Goal: Book appointment/travel/reservation

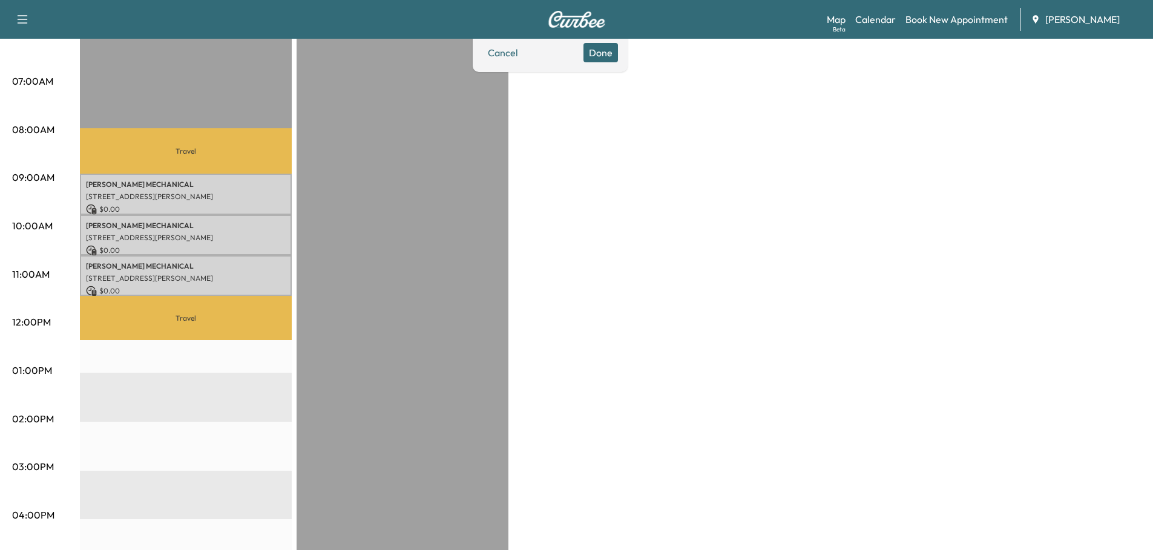
scroll to position [182, 0]
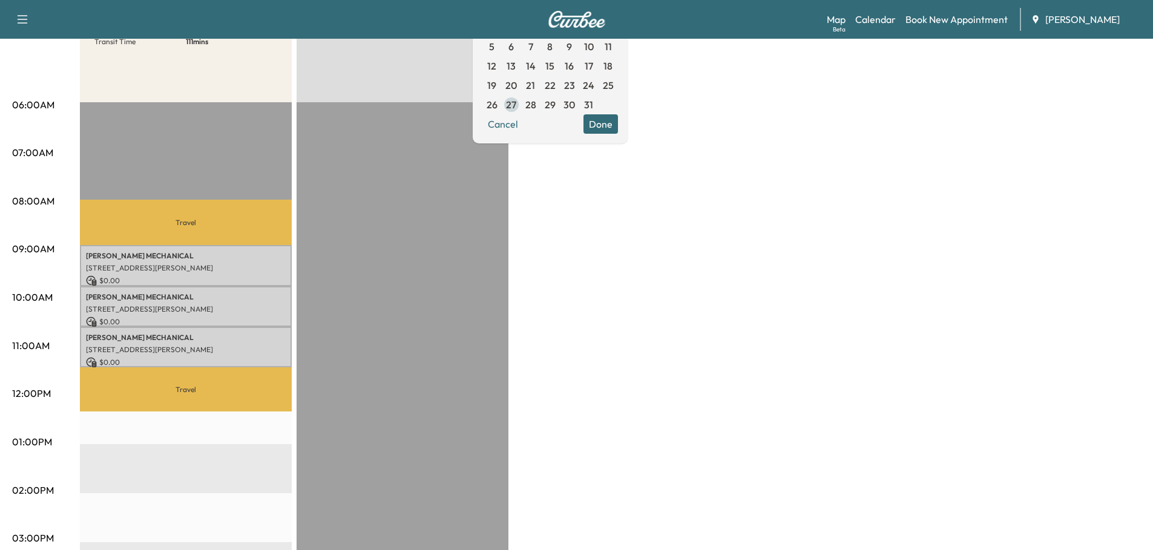
click at [516, 107] on span "27" at bounding box center [511, 104] width 10 height 15
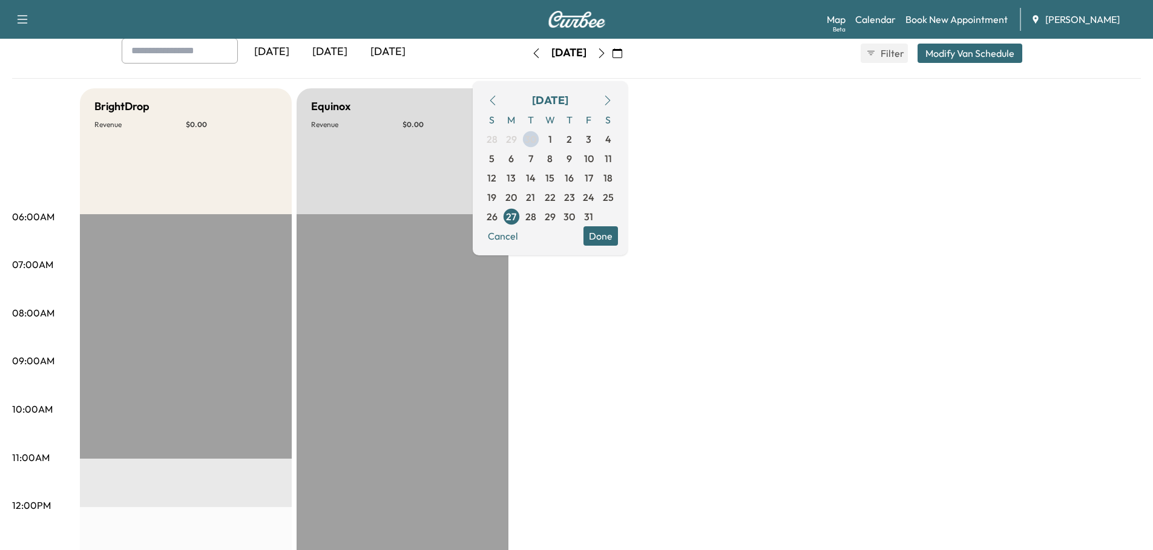
scroll to position [61, 0]
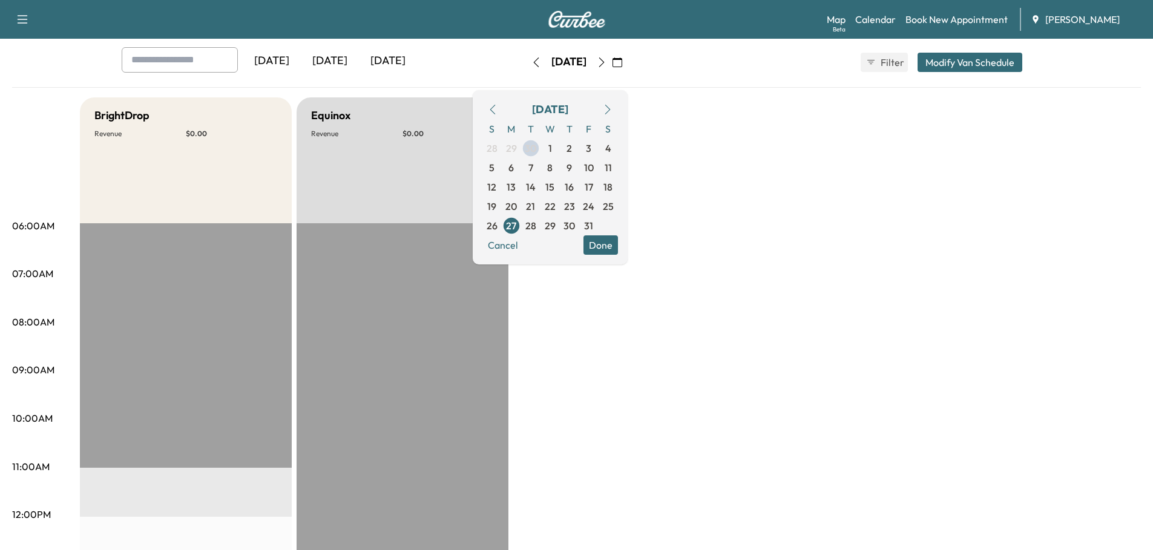
click at [385, 60] on div "[DATE]" at bounding box center [388, 61] width 58 height 28
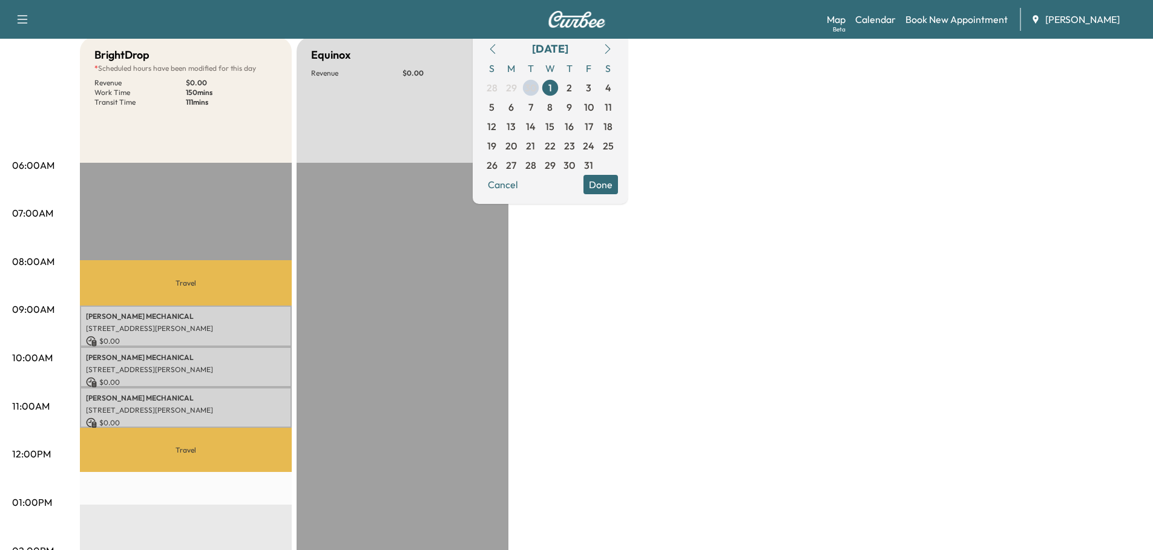
scroll to position [61, 0]
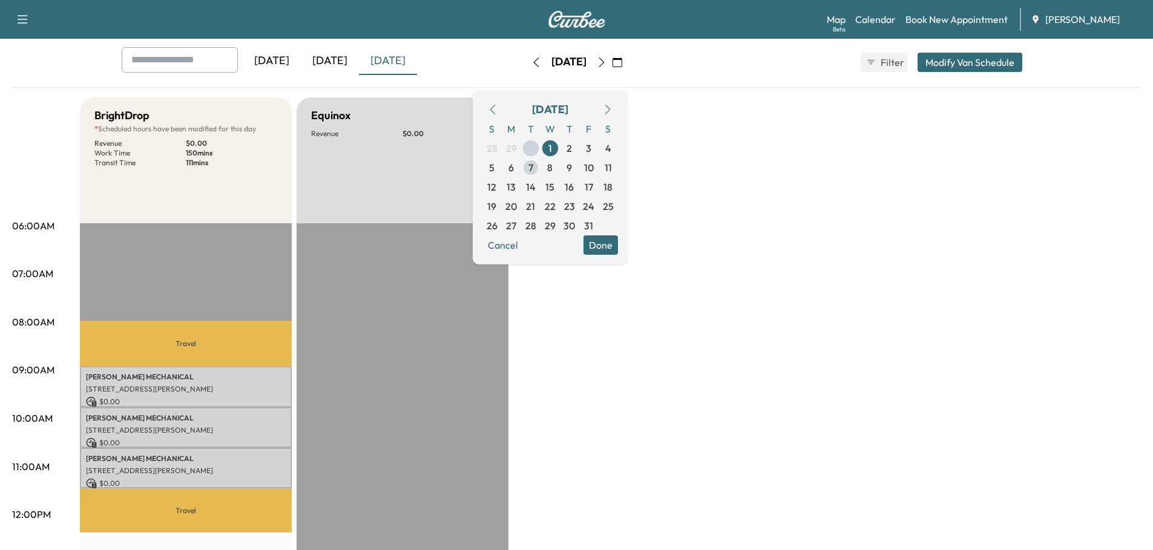
click at [533, 165] on span "7" at bounding box center [531, 167] width 5 height 15
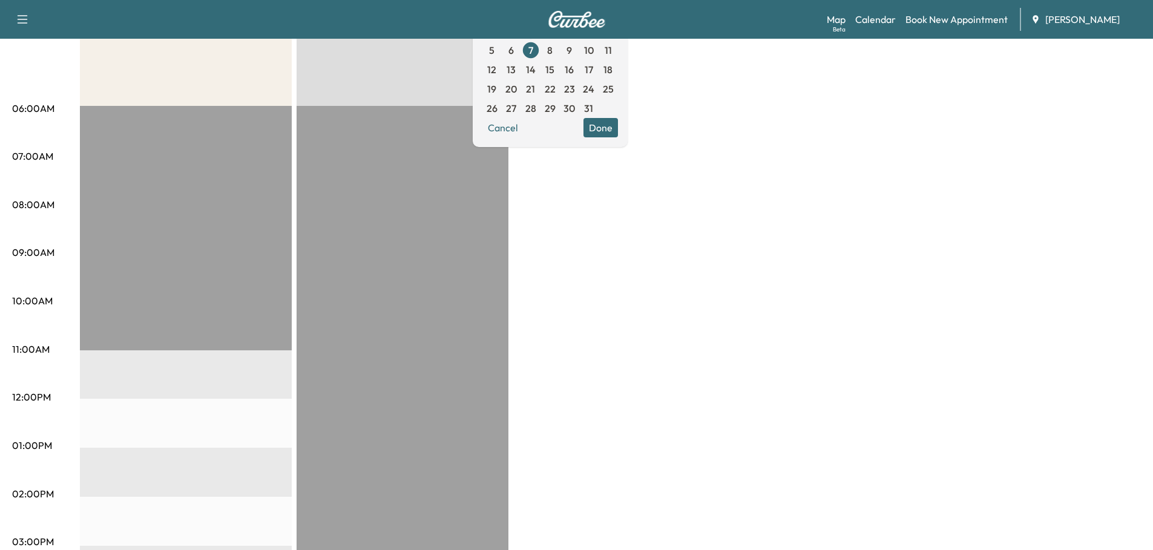
scroll to position [121, 0]
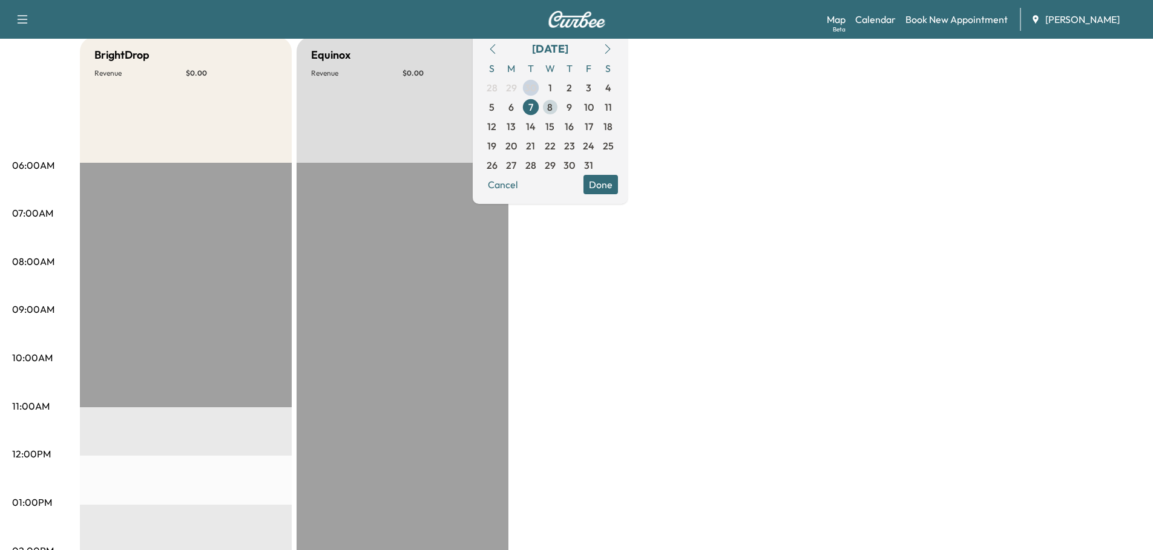
click at [553, 108] on span "8" at bounding box center [549, 107] width 5 height 15
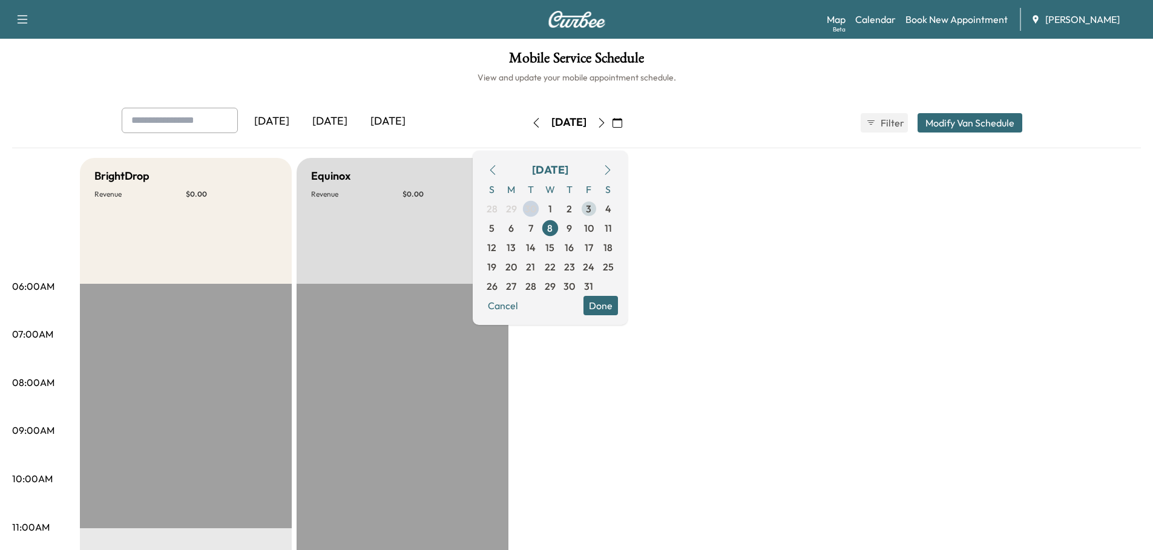
click at [591, 210] on span "3" at bounding box center [588, 209] width 5 height 15
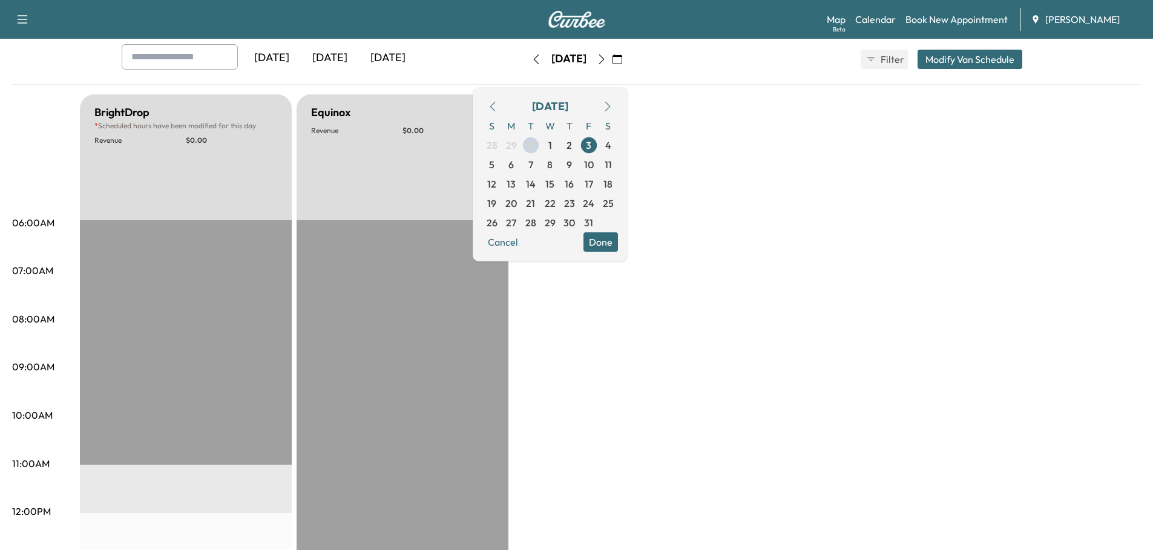
scroll to position [61, 0]
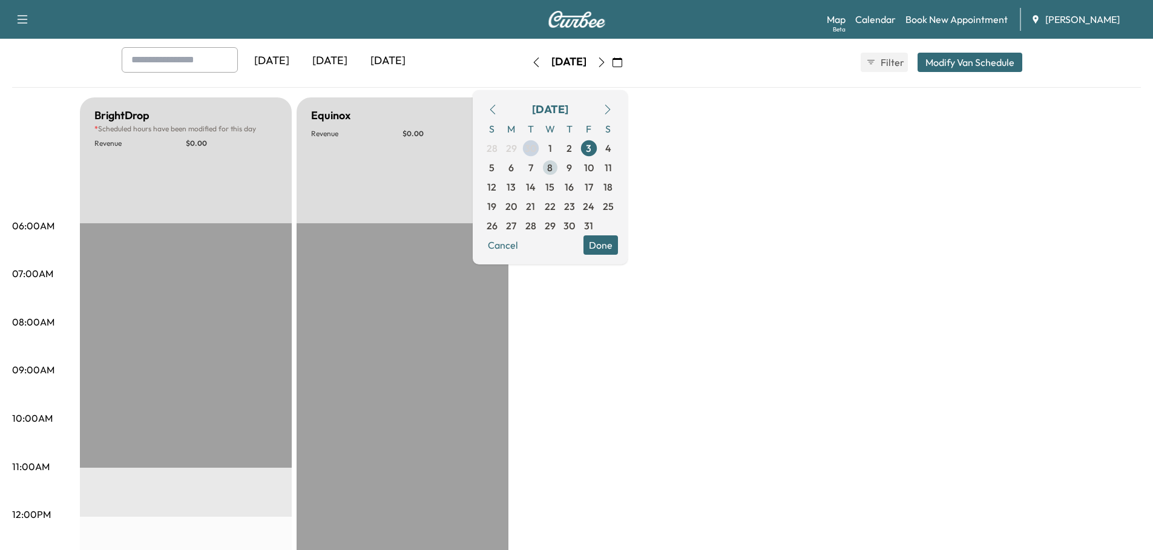
click at [553, 164] on span "8" at bounding box center [549, 167] width 5 height 15
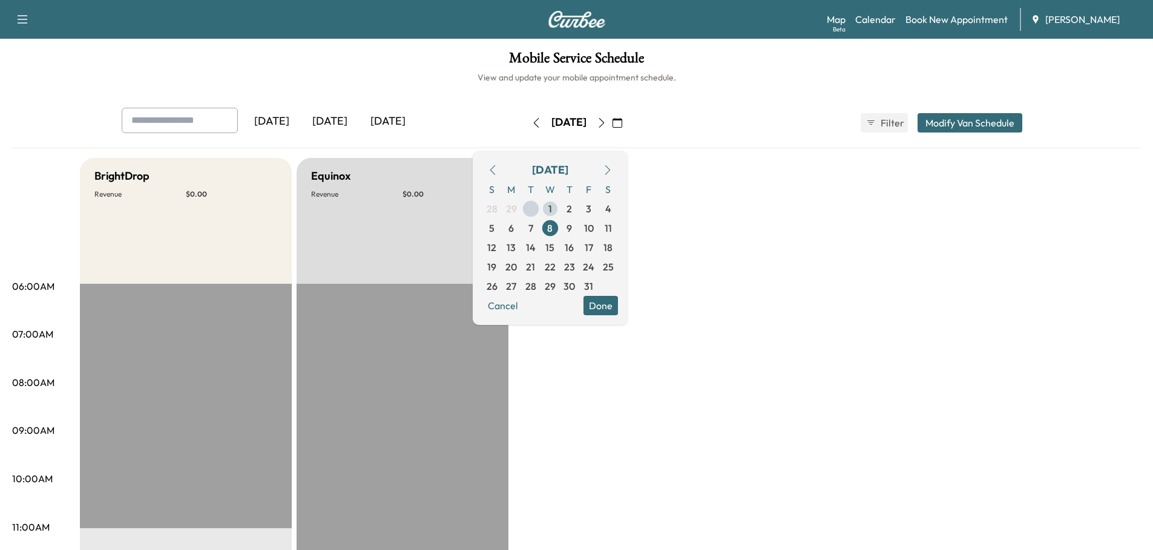
click at [552, 211] on span "1" at bounding box center [551, 209] width 4 height 15
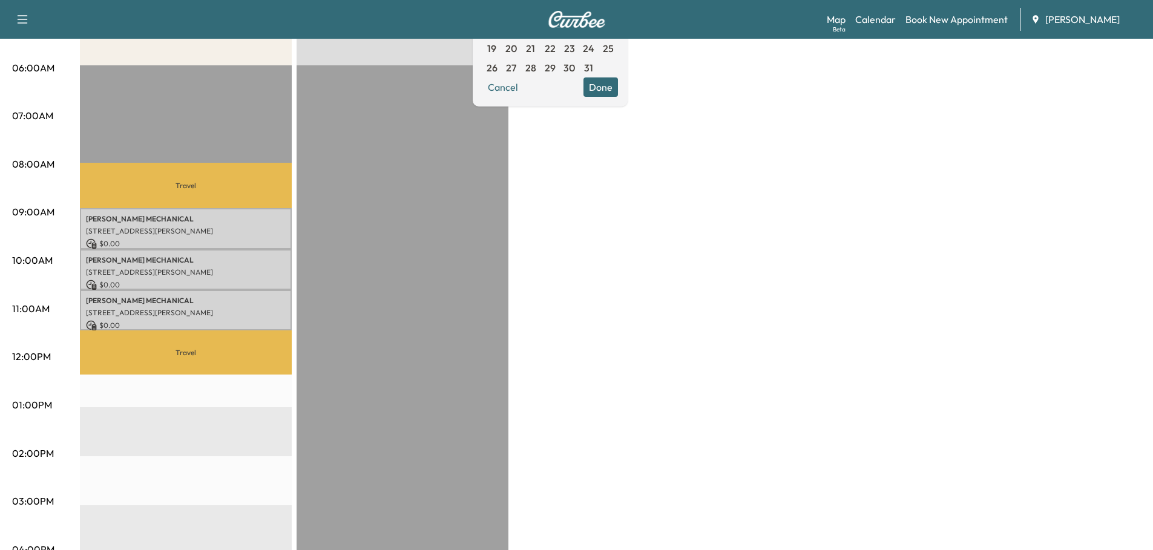
scroll to position [242, 0]
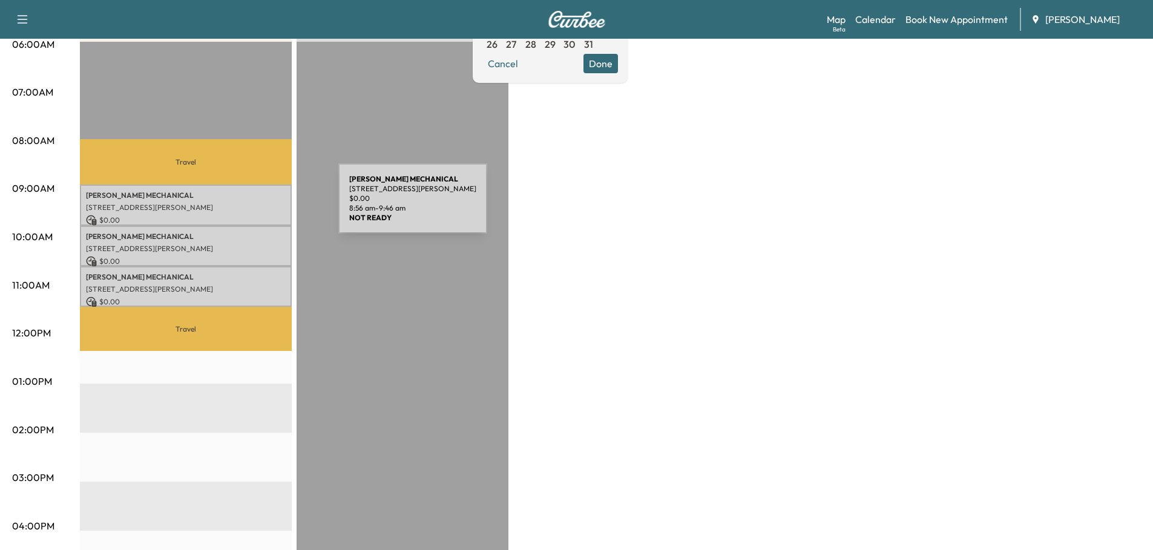
click at [248, 206] on p "[STREET_ADDRESS][PERSON_NAME]" at bounding box center [186, 208] width 200 height 10
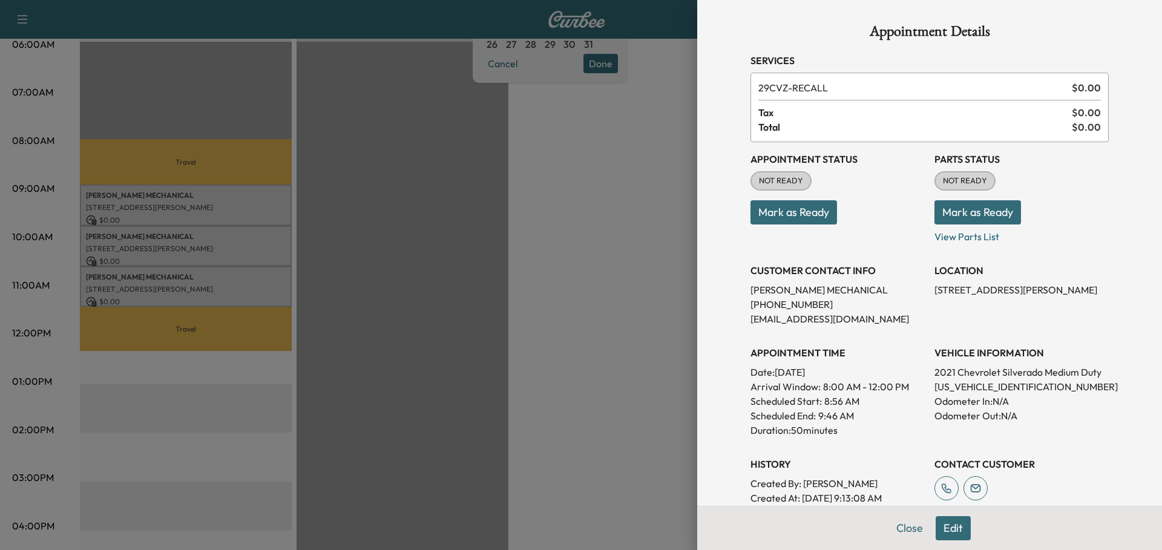
click at [949, 528] on button "Edit" at bounding box center [953, 528] width 35 height 24
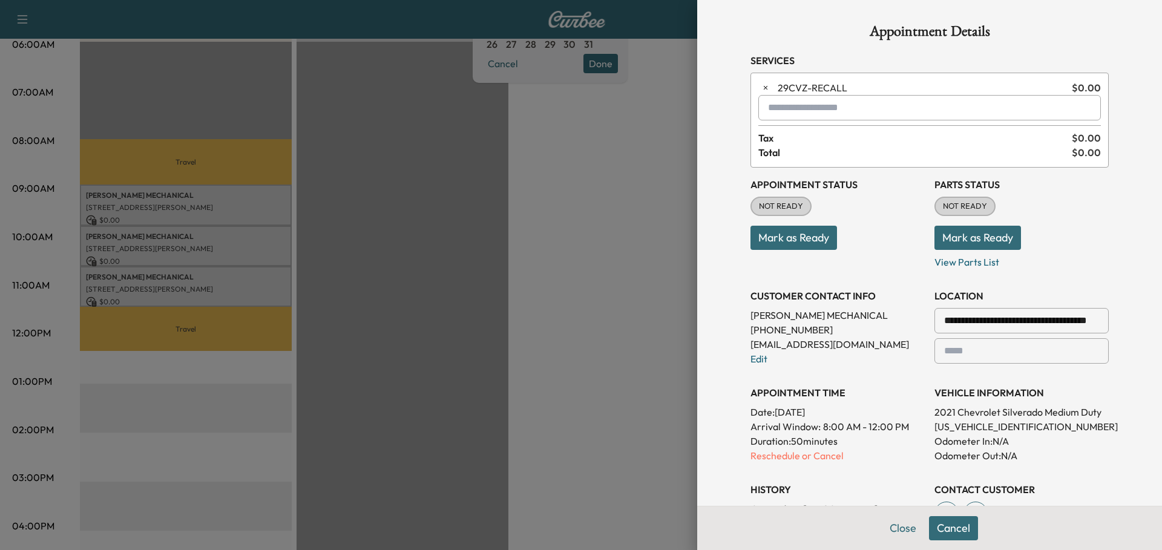
click at [775, 458] on p "Reschedule or Cancel" at bounding box center [838, 456] width 174 height 15
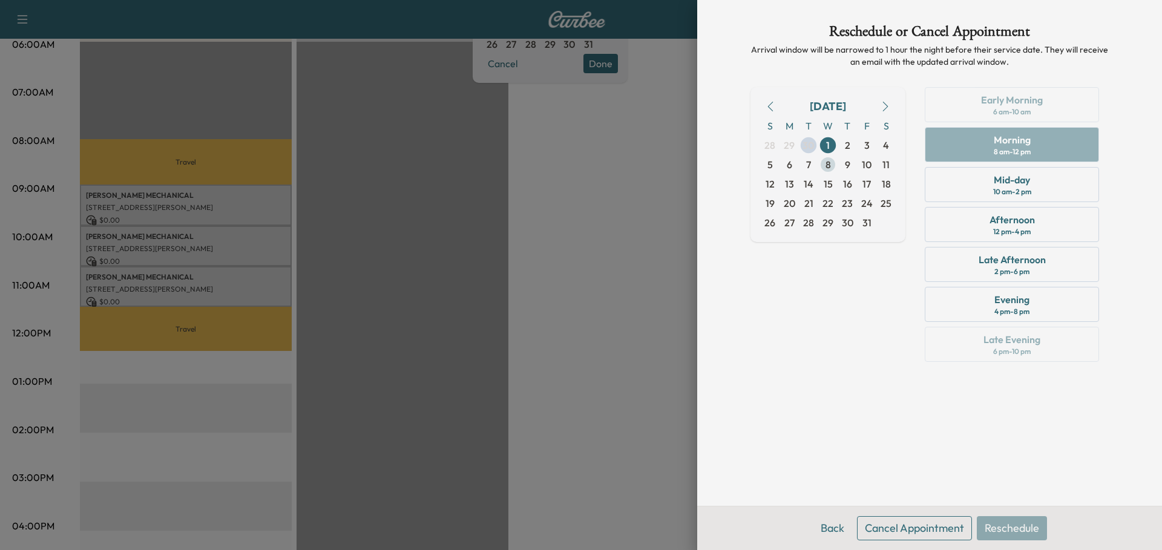
click at [826, 166] on span "8" at bounding box center [828, 164] width 5 height 15
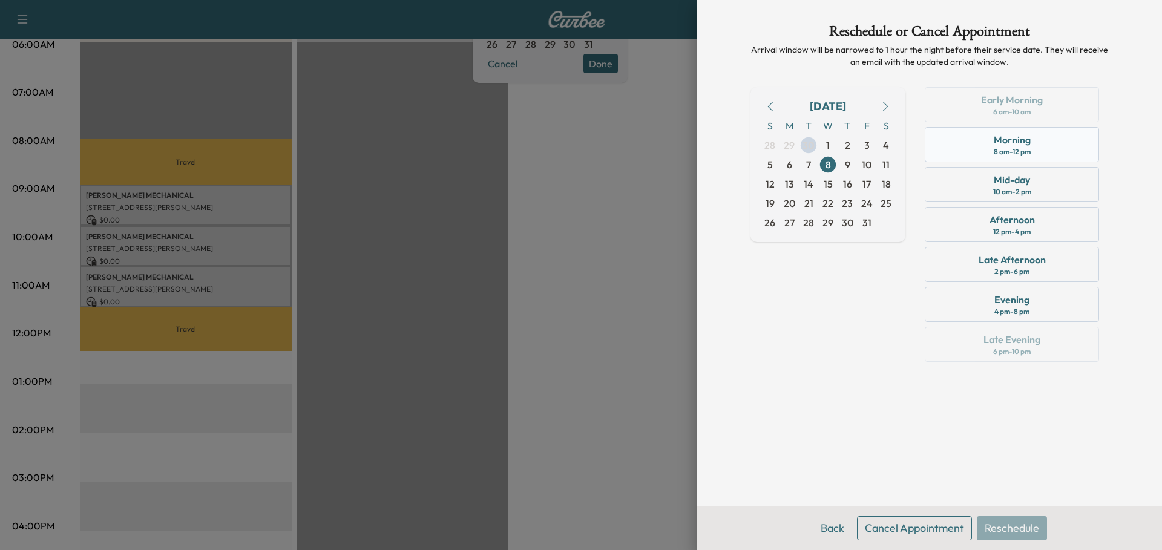
click at [1009, 145] on div "Morning" at bounding box center [1012, 140] width 37 height 15
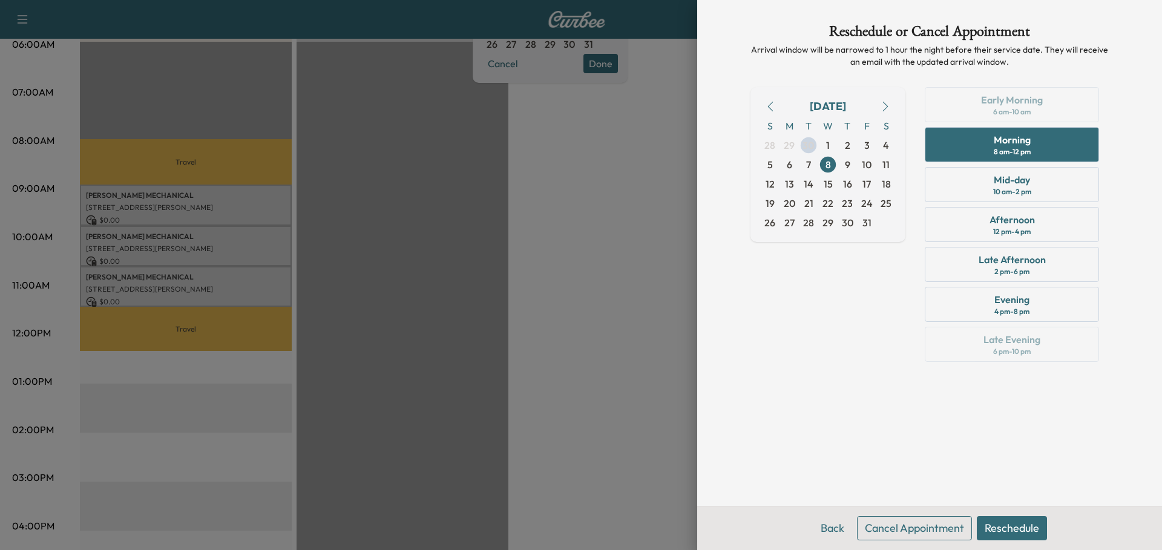
click at [1020, 529] on button "Reschedule" at bounding box center [1012, 528] width 70 height 24
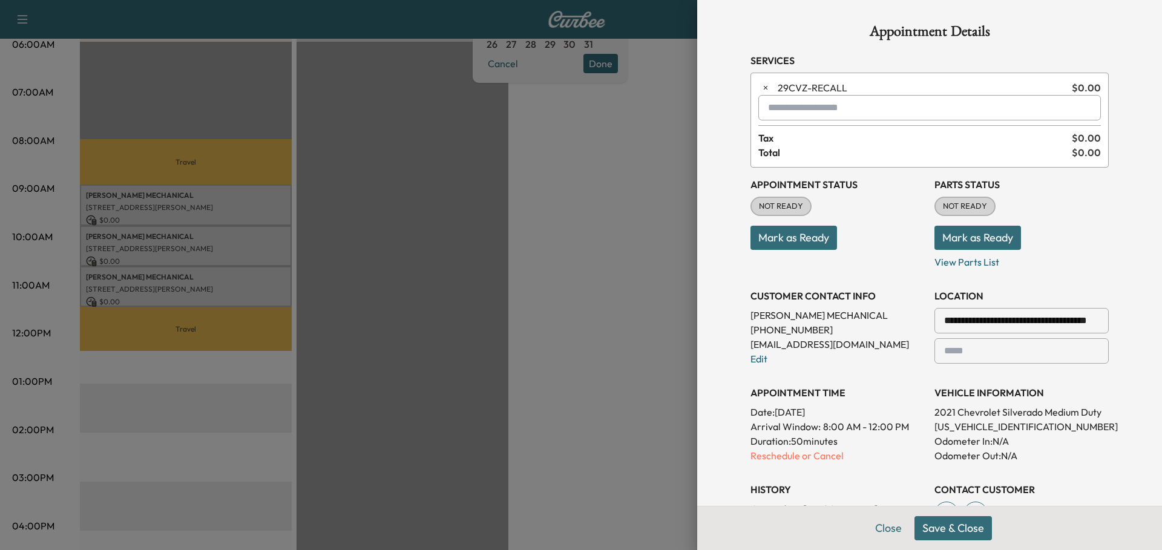
click at [955, 528] on button "Save & Close" at bounding box center [953, 528] width 77 height 24
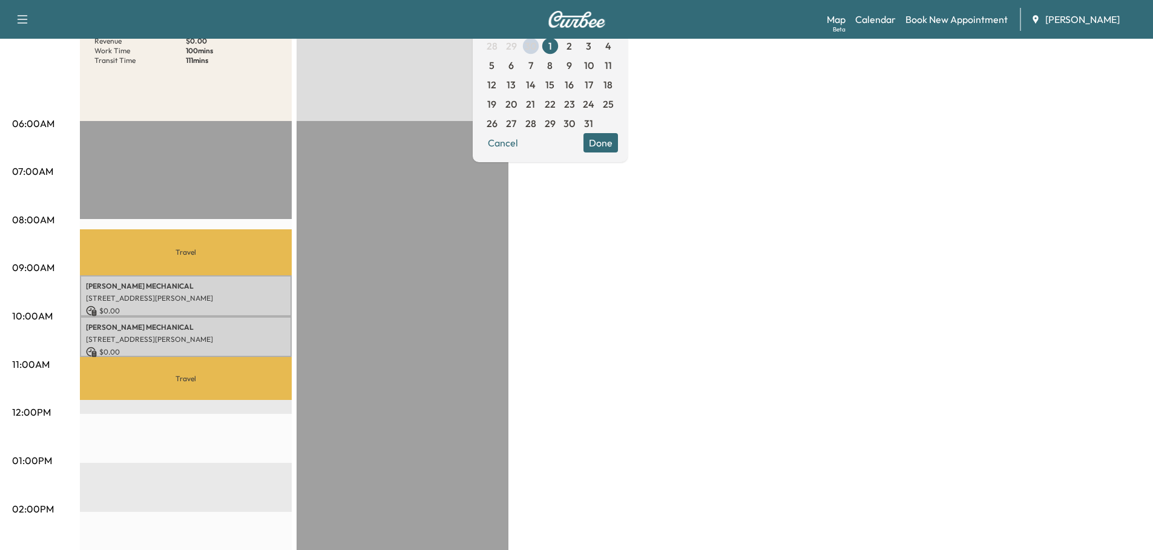
scroll to position [0, 0]
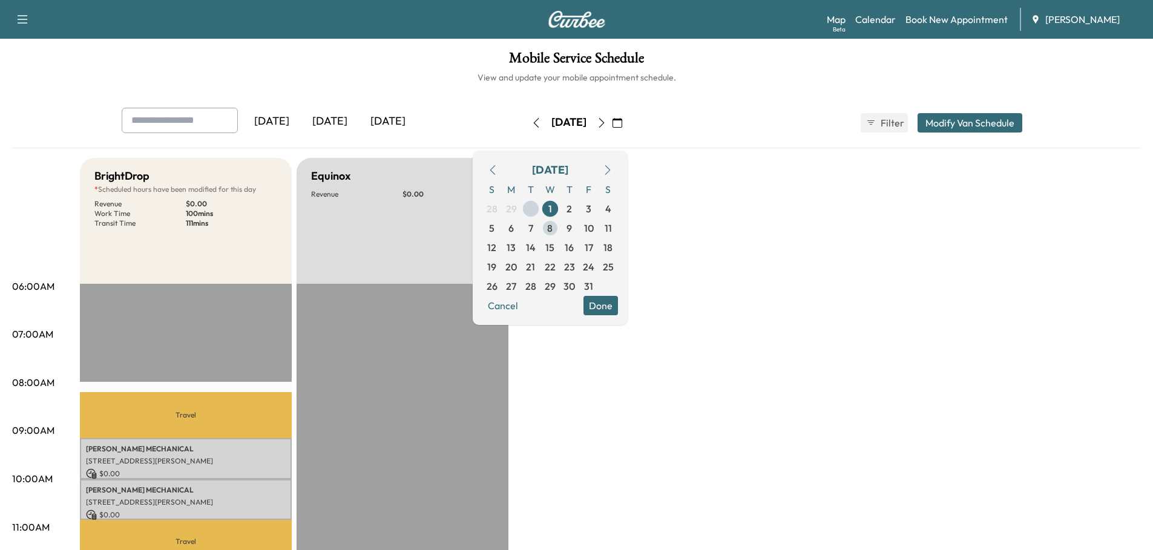
click at [553, 230] on span "8" at bounding box center [549, 228] width 5 height 15
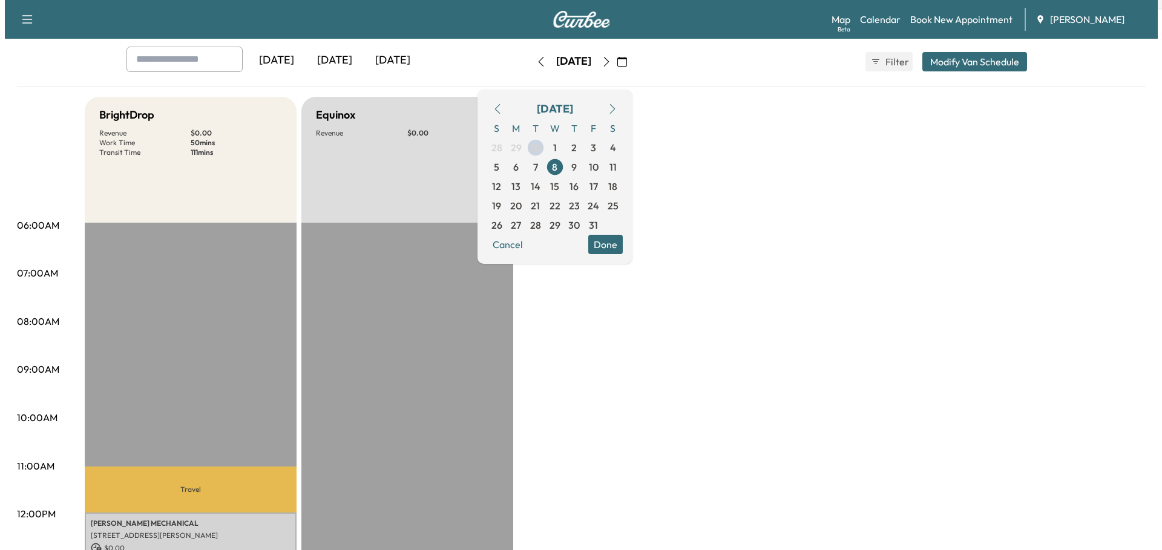
scroll to position [61, 0]
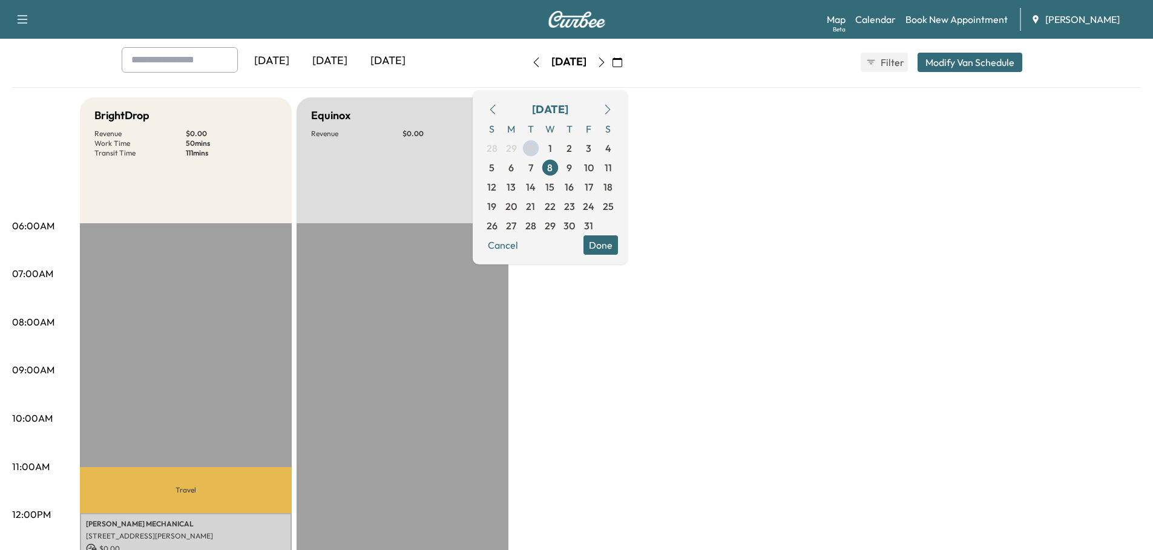
click at [970, 56] on button "Modify Van Schedule" at bounding box center [970, 62] width 105 height 19
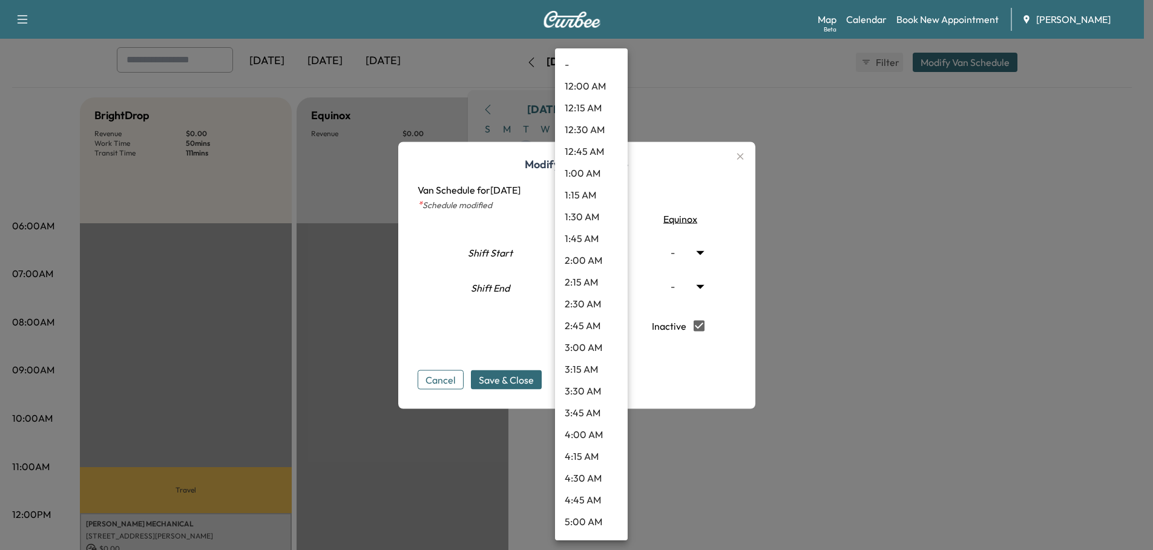
click at [614, 251] on body "Support Log Out Map Beta Calendar Book New Appointment Ray Chevrolet Mobile Ser…" at bounding box center [576, 214] width 1153 height 550
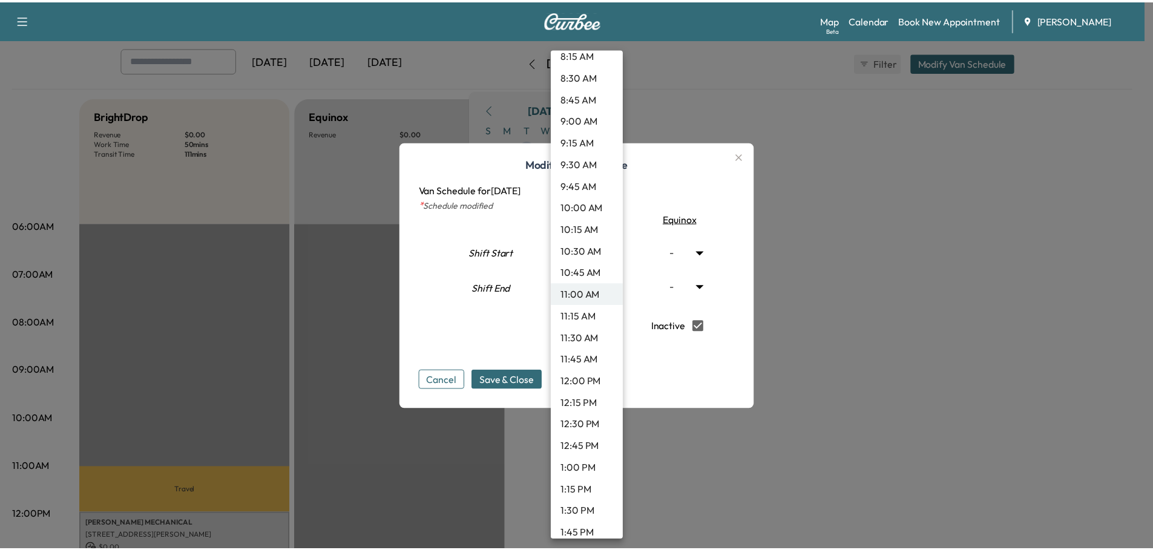
scroll to position [690, 0]
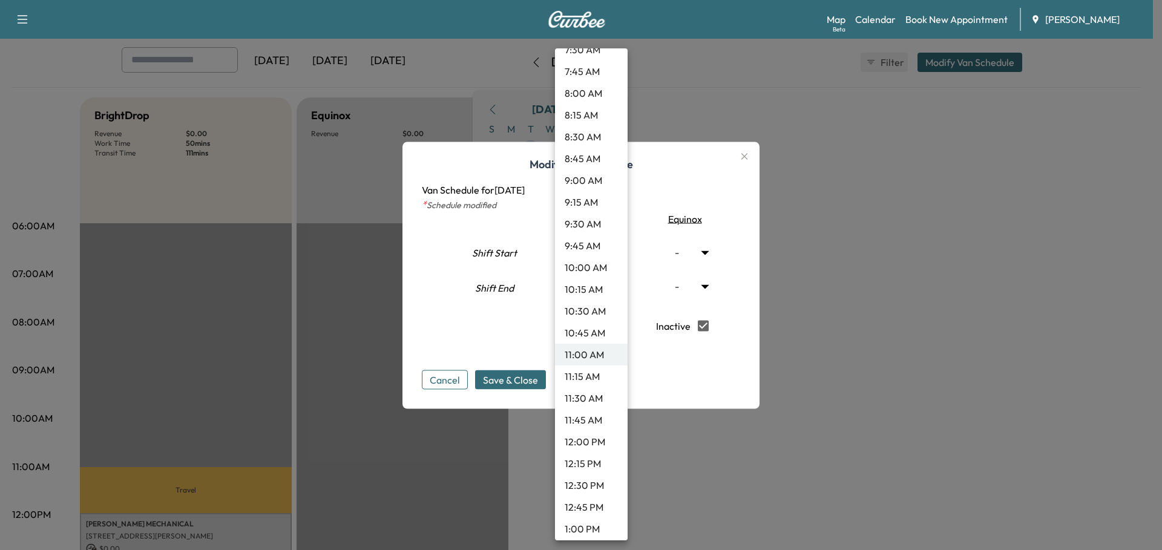
click at [595, 92] on li "8:00 AM" at bounding box center [591, 93] width 73 height 22
type input "*"
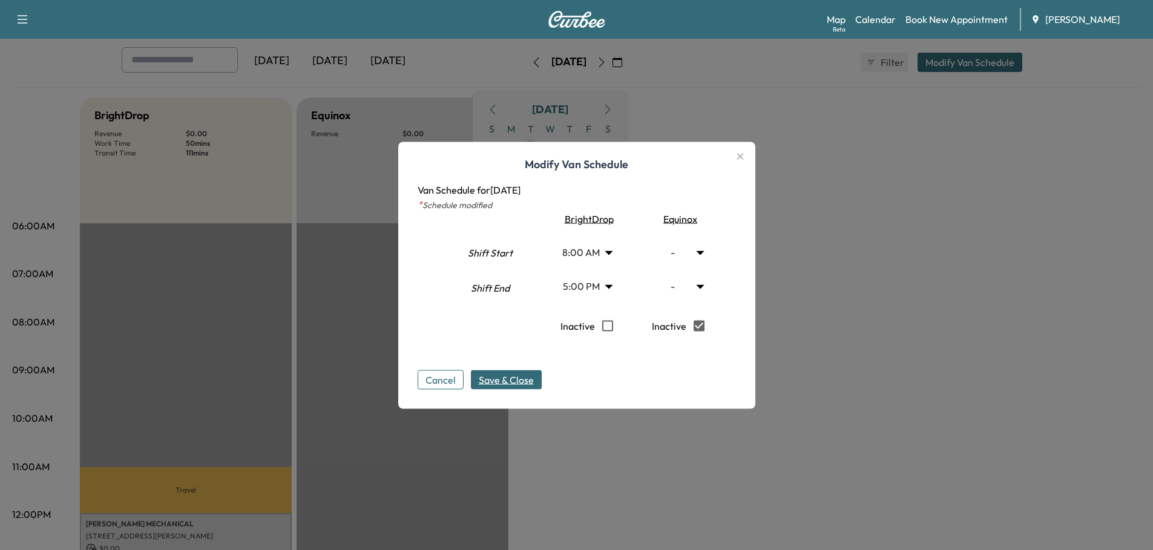
click at [496, 380] on span "Save & Close" at bounding box center [506, 379] width 55 height 15
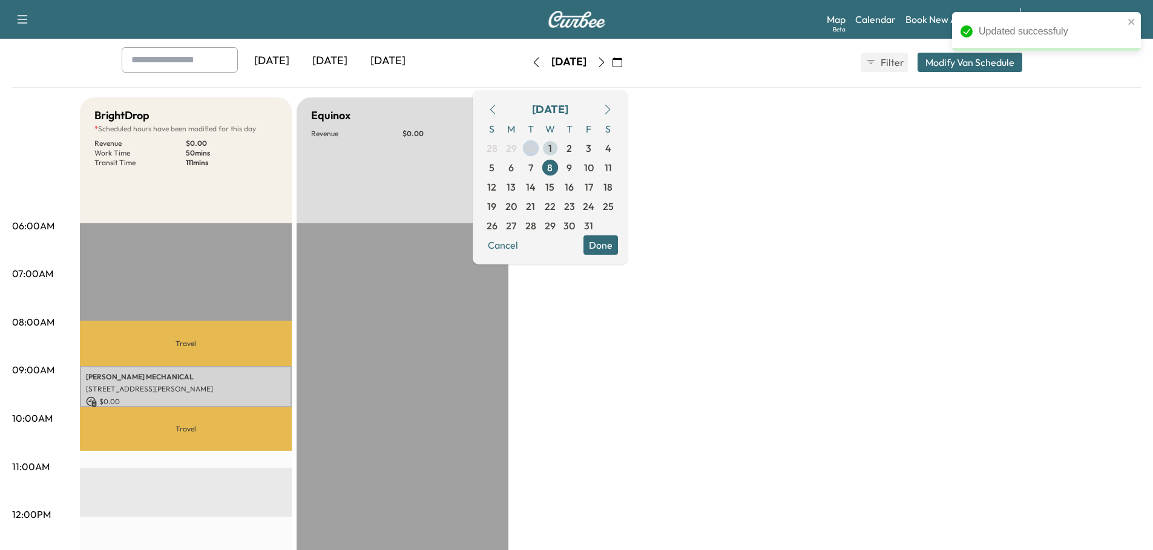
click at [560, 146] on span "1" at bounding box center [550, 148] width 19 height 19
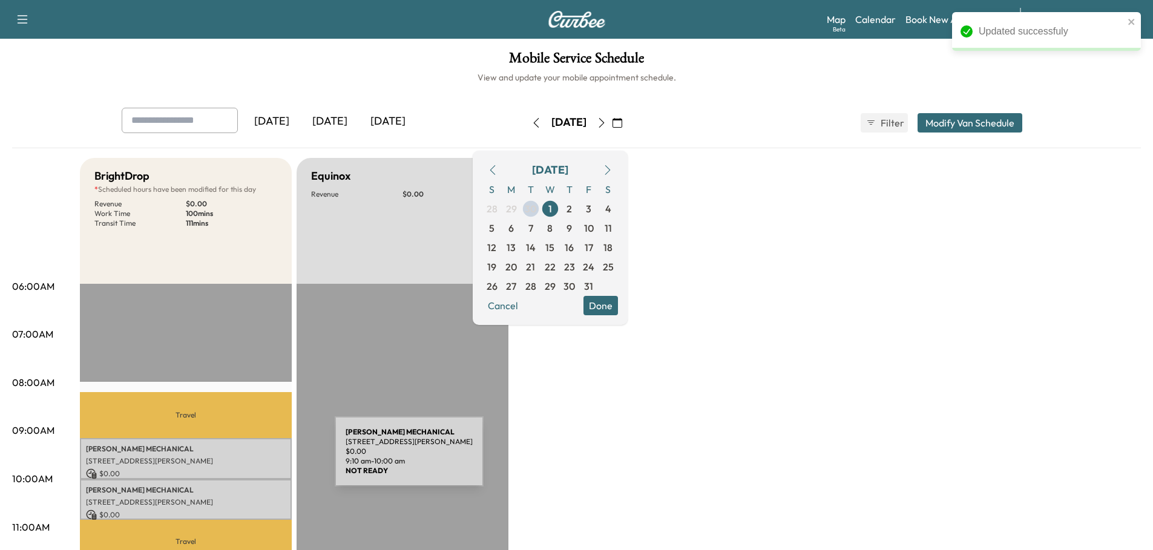
click at [244, 459] on p "[STREET_ADDRESS][PERSON_NAME]" at bounding box center [186, 461] width 200 height 10
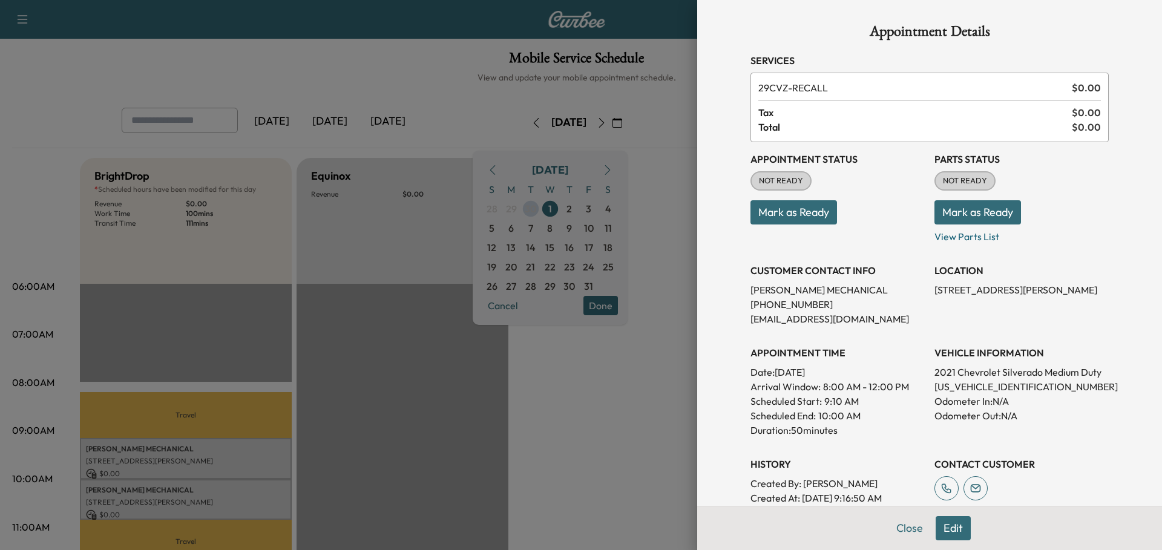
click at [945, 527] on button "Edit" at bounding box center [953, 528] width 35 height 24
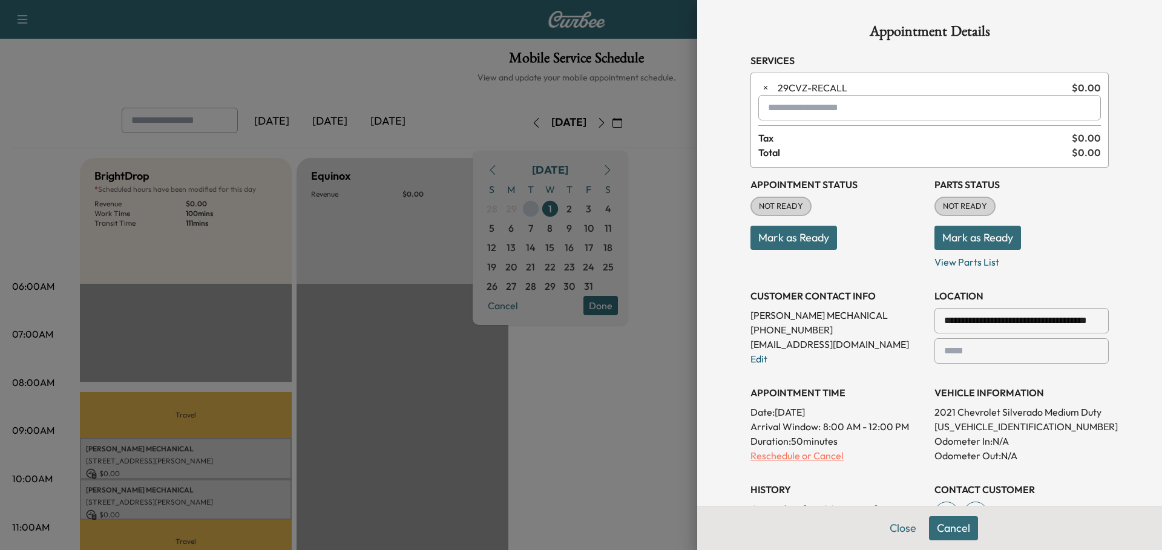
click at [773, 456] on p "Reschedule or Cancel" at bounding box center [838, 456] width 174 height 15
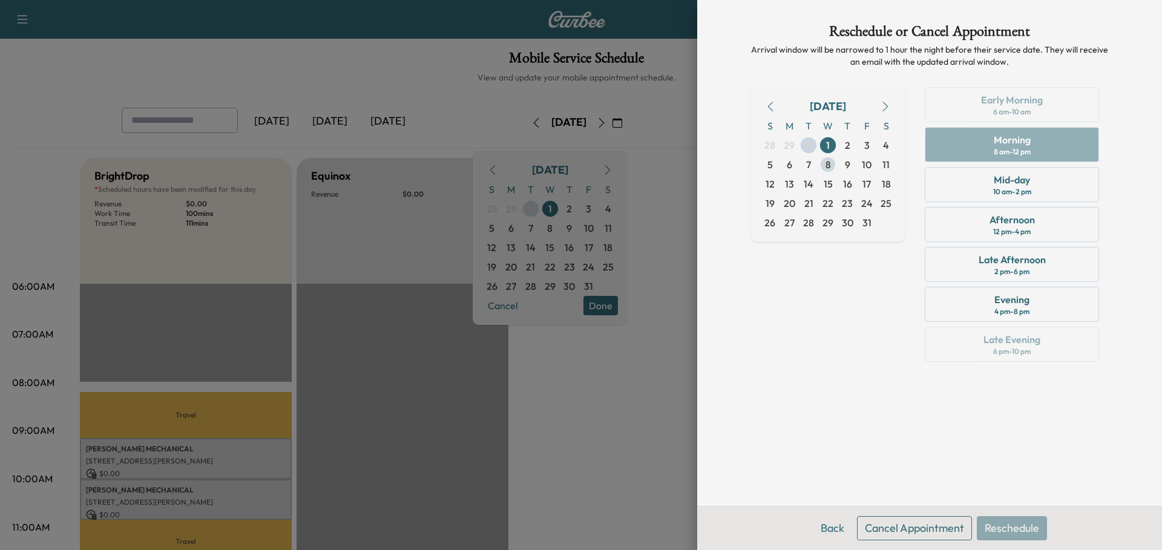
click at [826, 162] on span "8" at bounding box center [828, 164] width 5 height 15
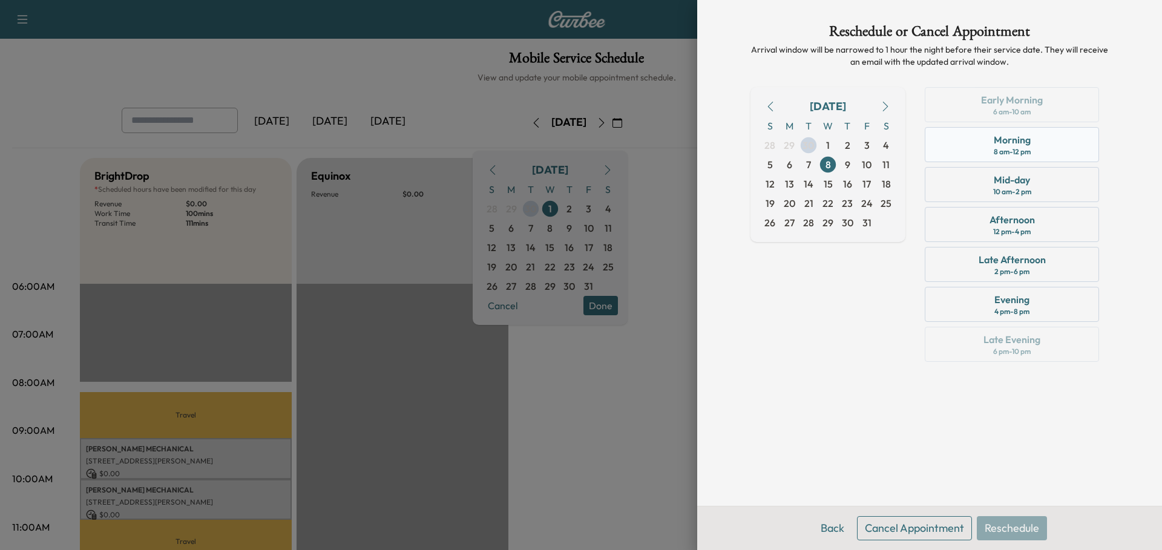
click at [1009, 143] on div "Morning" at bounding box center [1012, 140] width 37 height 15
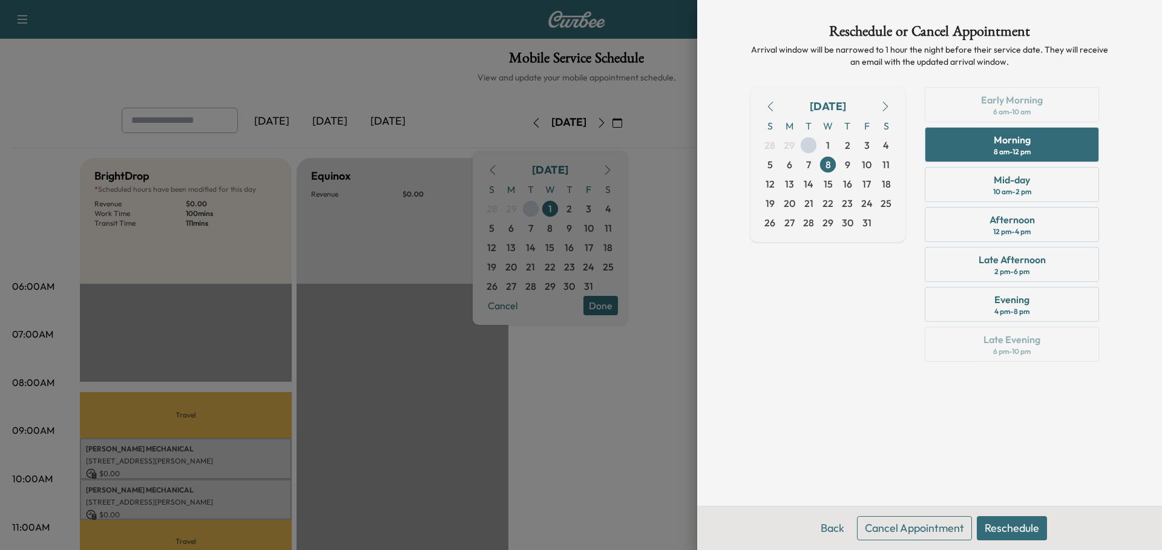
click at [1014, 524] on button "Reschedule" at bounding box center [1012, 528] width 70 height 24
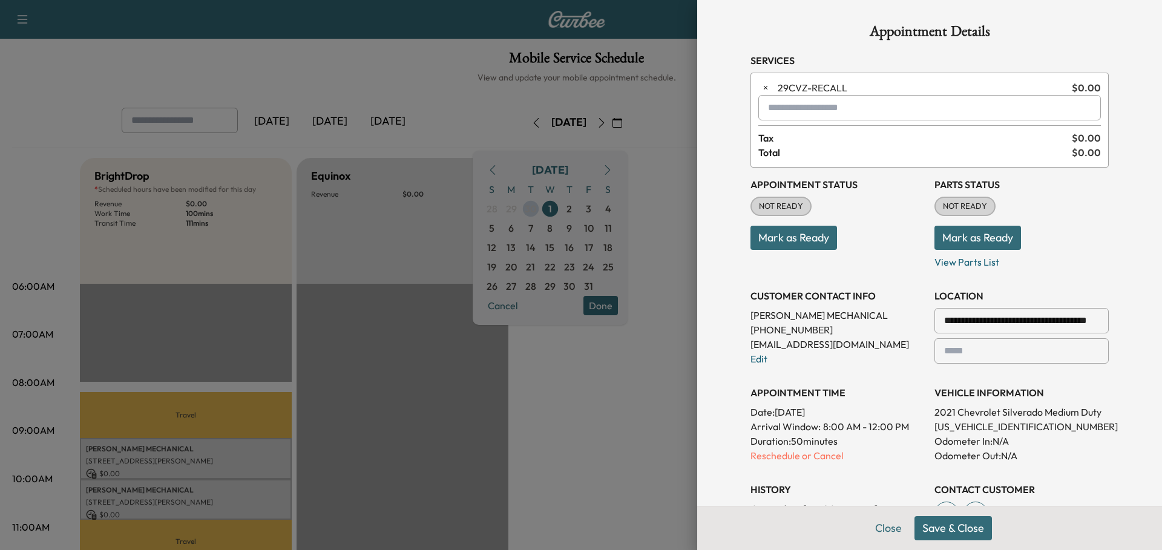
click at [947, 526] on button "Save & Close" at bounding box center [953, 528] width 77 height 24
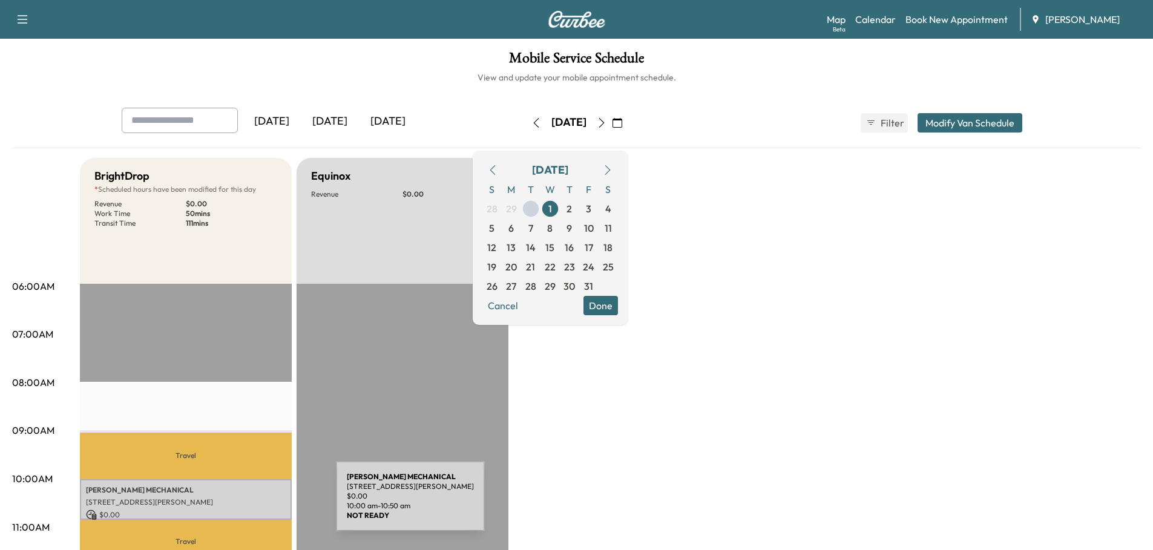
click at [245, 504] on p "[STREET_ADDRESS][PERSON_NAME]" at bounding box center [186, 503] width 200 height 10
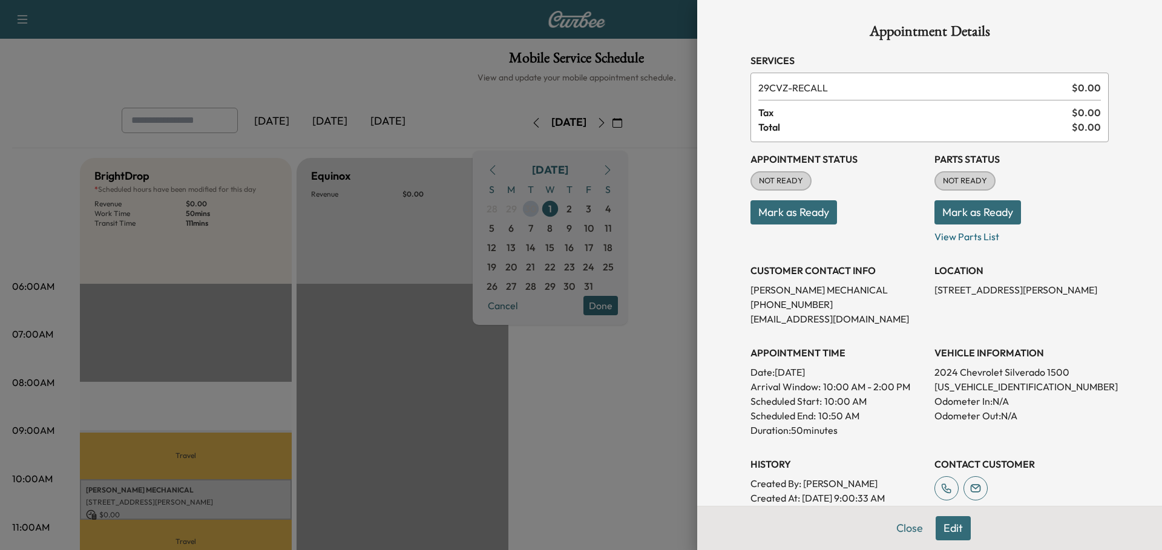
click at [947, 527] on button "Edit" at bounding box center [953, 528] width 35 height 24
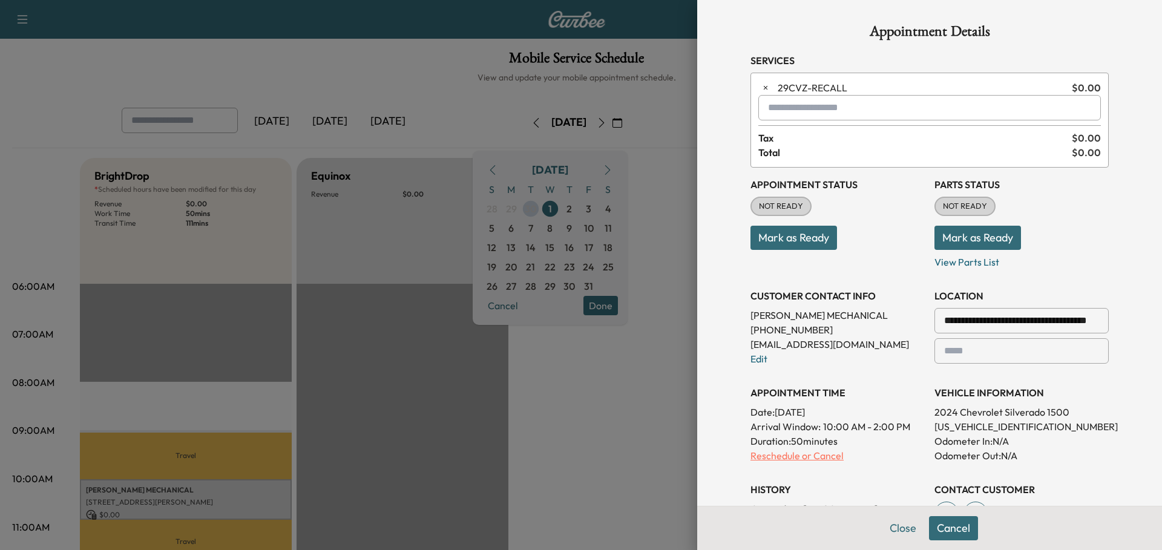
click at [788, 455] on p "Reschedule or Cancel" at bounding box center [838, 456] width 174 height 15
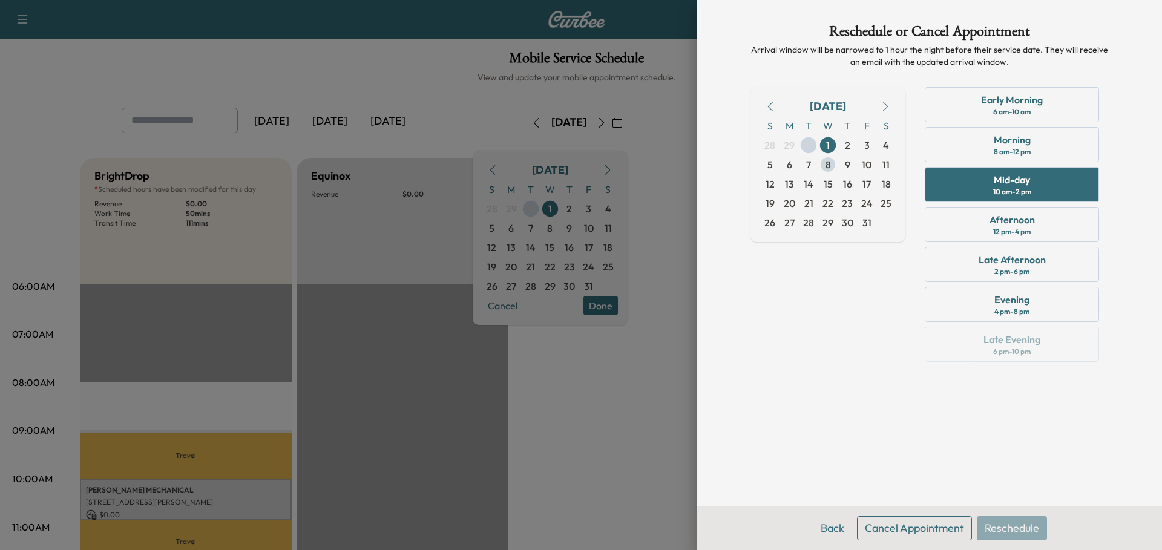
click at [831, 164] on span "8" at bounding box center [828, 164] width 5 height 15
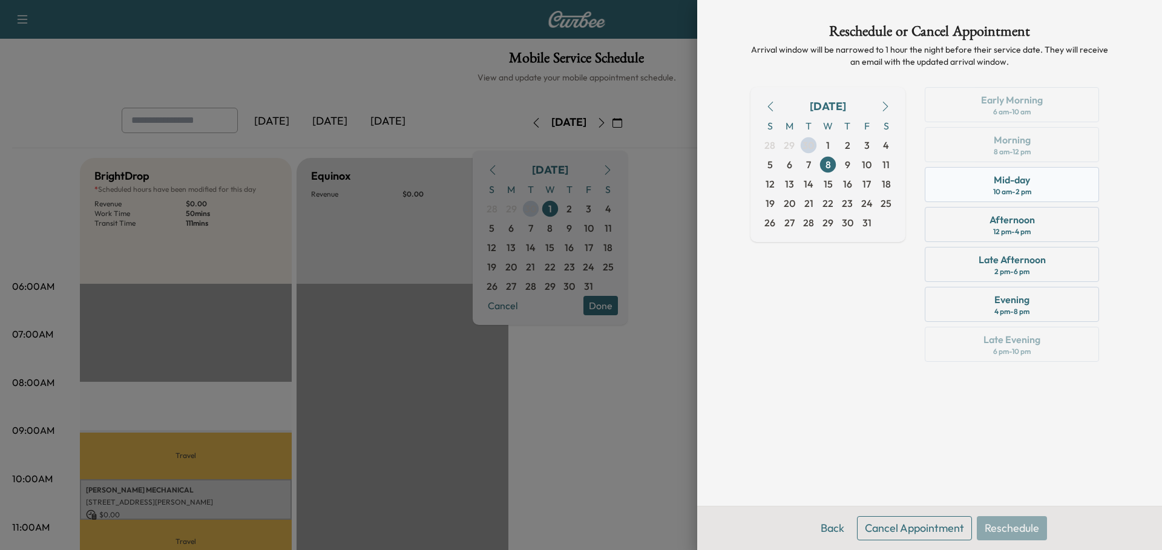
click at [1041, 182] on div "Mid-day 10 am - 2 pm" at bounding box center [1012, 184] width 174 height 35
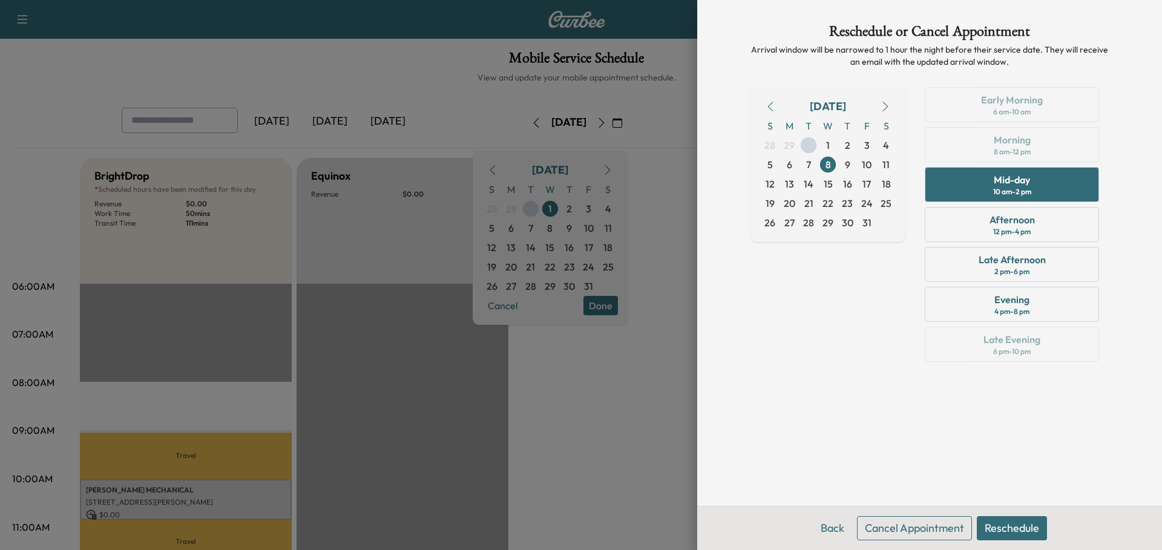
click at [1010, 525] on button "Reschedule" at bounding box center [1012, 528] width 70 height 24
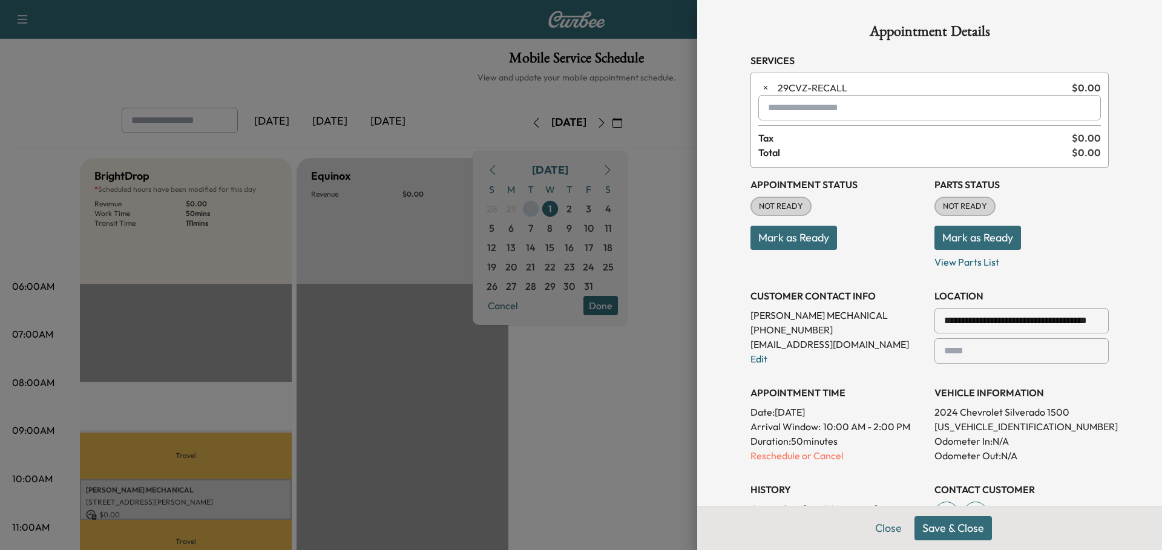
click at [955, 530] on button "Save & Close" at bounding box center [953, 528] width 77 height 24
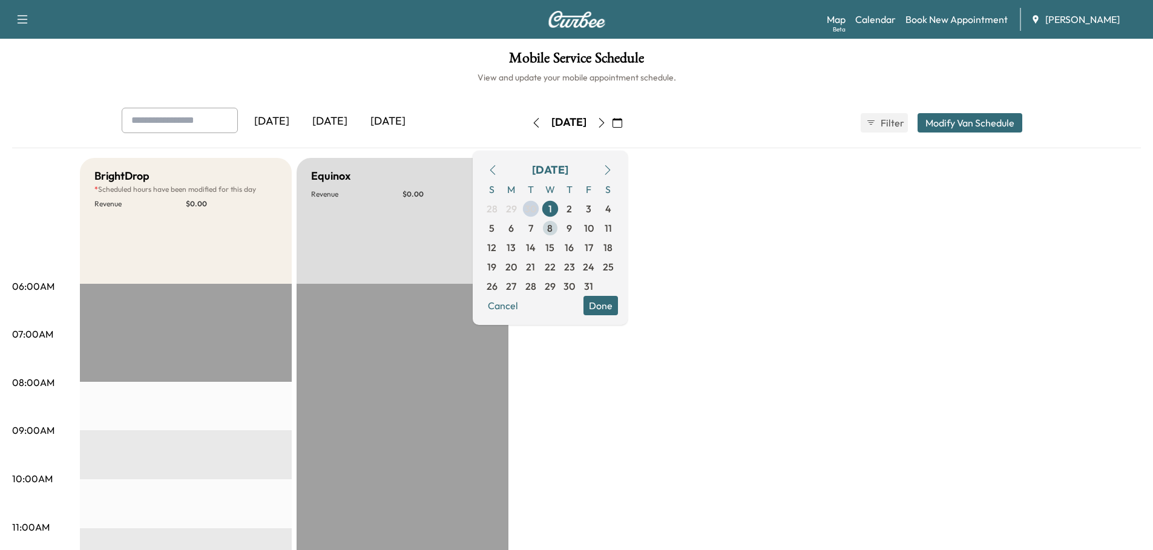
click at [553, 223] on span "8" at bounding box center [549, 228] width 5 height 15
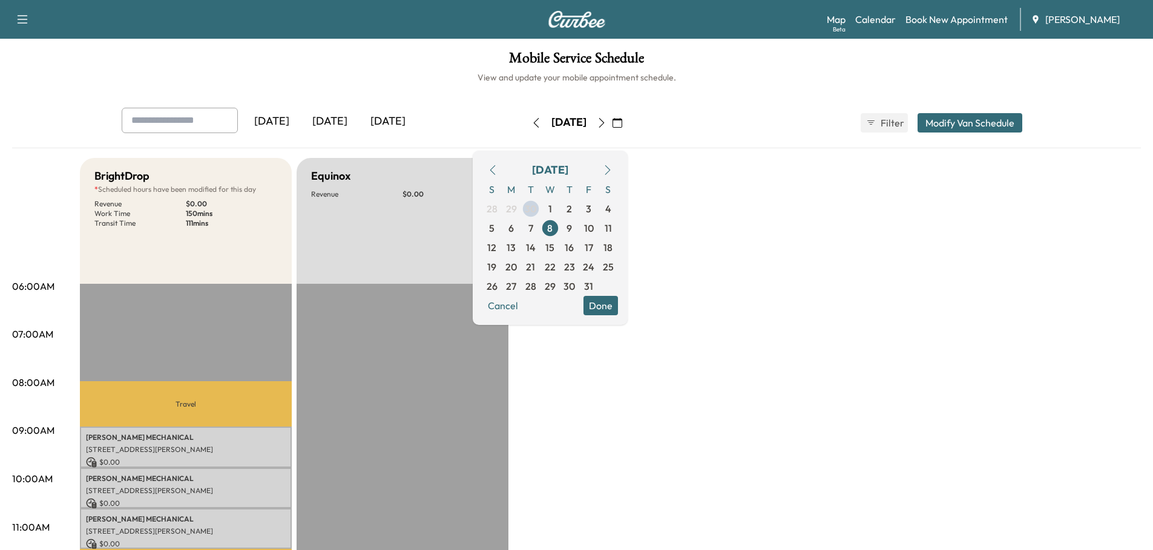
click at [337, 122] on div "[DATE]" at bounding box center [330, 122] width 58 height 28
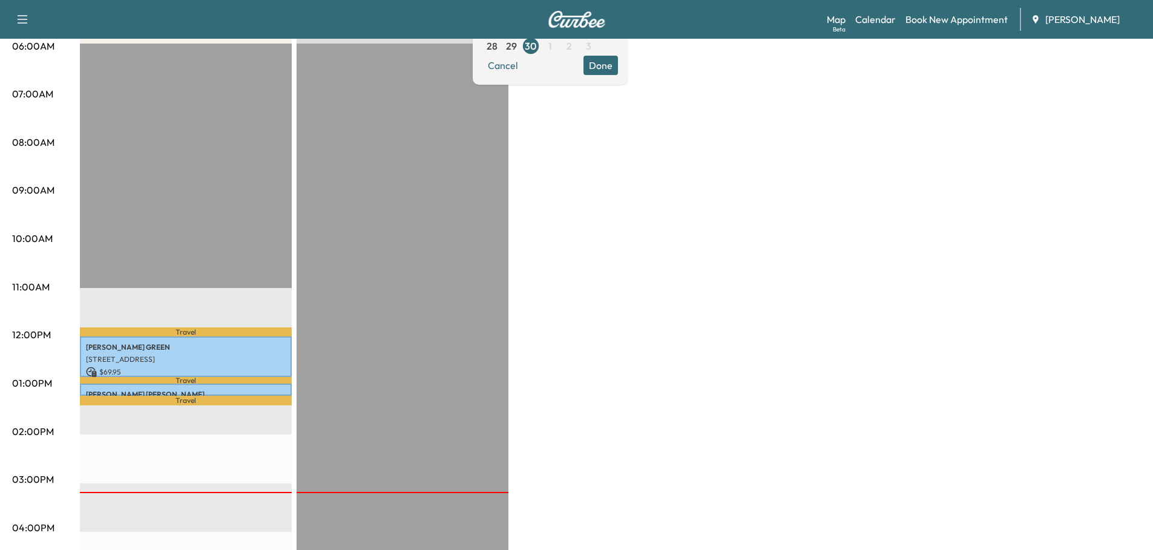
scroll to position [242, 0]
